Goal: Information Seeking & Learning: Learn about a topic

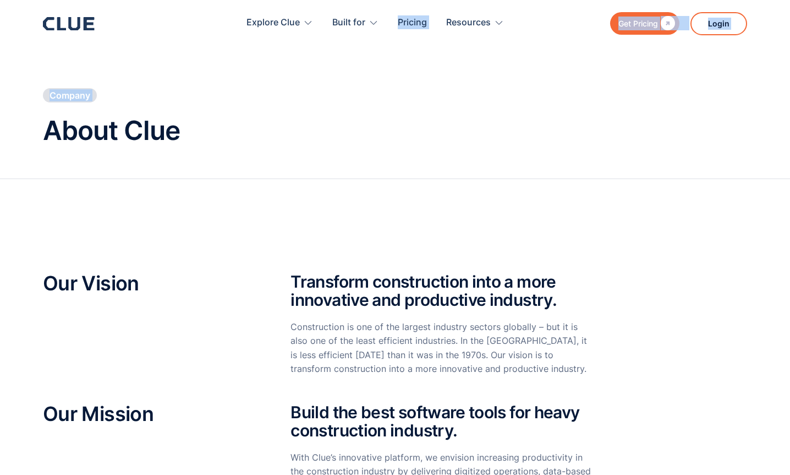
drag, startPoint x: 175, startPoint y: 47, endPoint x: 88, endPoint y: 27, distance: 89.3
click at [75, 23] on icon at bounding box center [69, 23] width 52 height 13
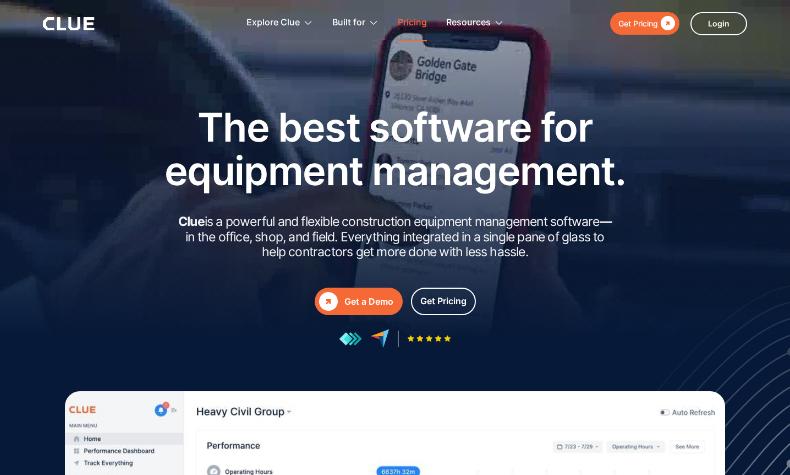
click at [407, 26] on link "Pricing" at bounding box center [412, 23] width 29 height 35
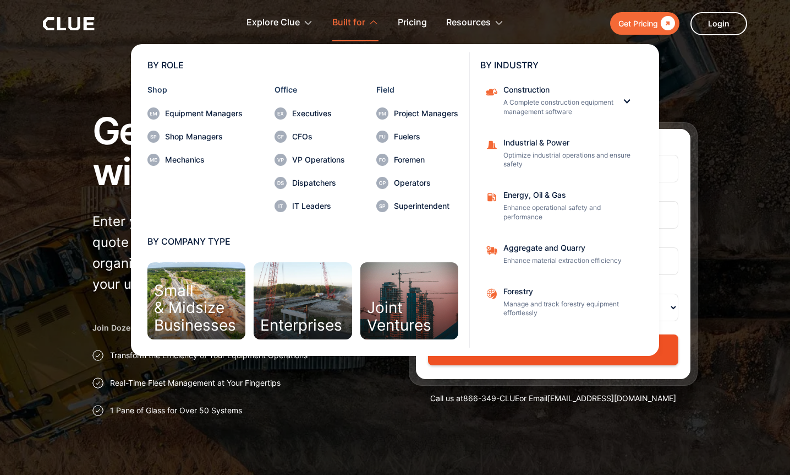
click at [49, 125] on nav "BY ROLE Shop Equipment Managers Shop Managers Mechanics Office Executives CFOs …" at bounding box center [395, 198] width 705 height 314
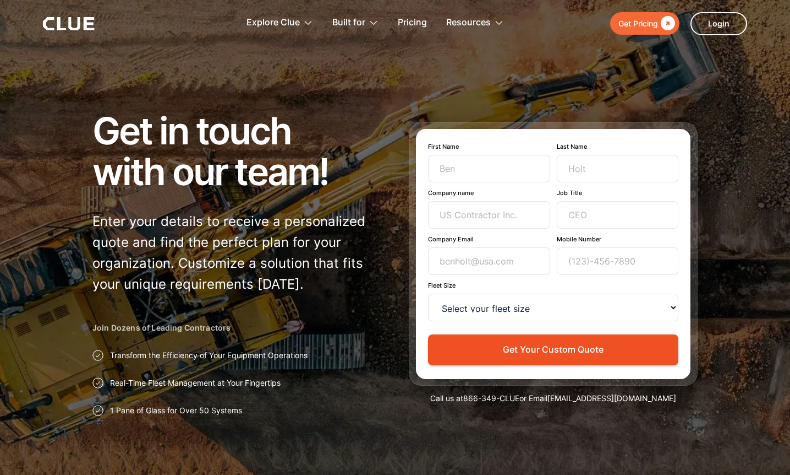
click at [381, 368] on div "Join Dozens of Leading Contractors Transform the Efficiency of Your Equipment O…" at bounding box center [236, 369] width 289 height 94
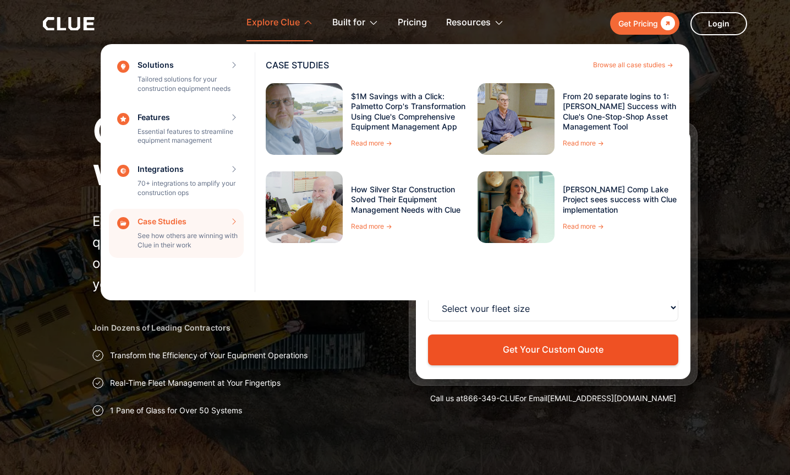
click at [267, 23] on div "Explore Clue" at bounding box center [273, 23] width 53 height 35
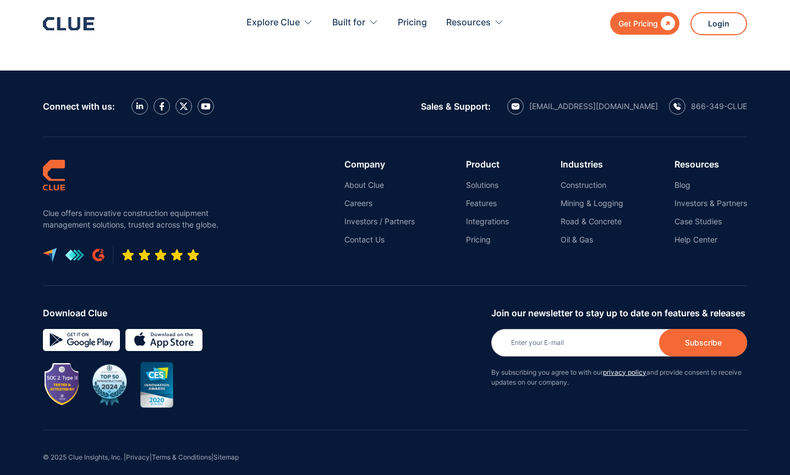
scroll to position [1328, 0]
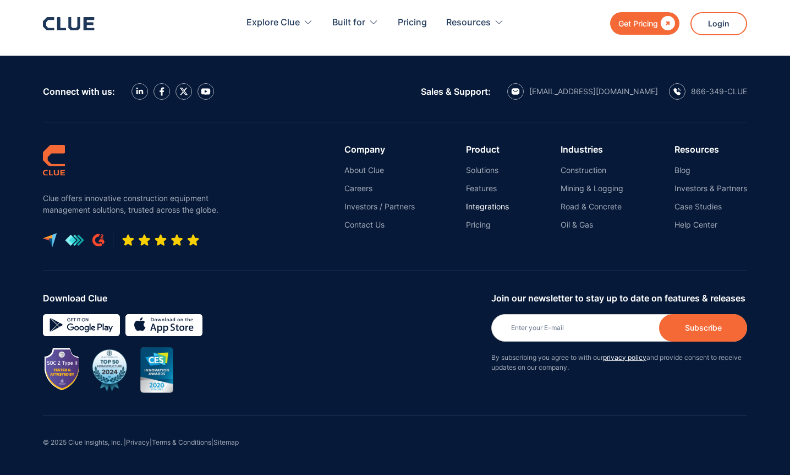
click at [479, 206] on link "Integrations" at bounding box center [487, 206] width 43 height 10
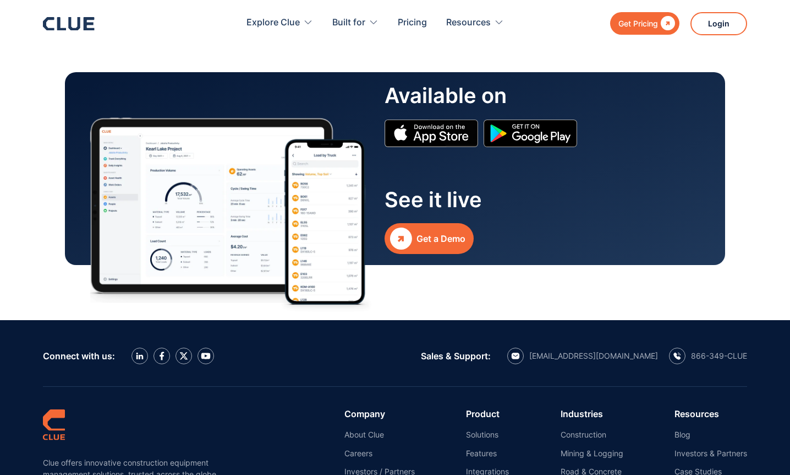
scroll to position [1173, 0]
